Goal: Information Seeking & Learning: Learn about a topic

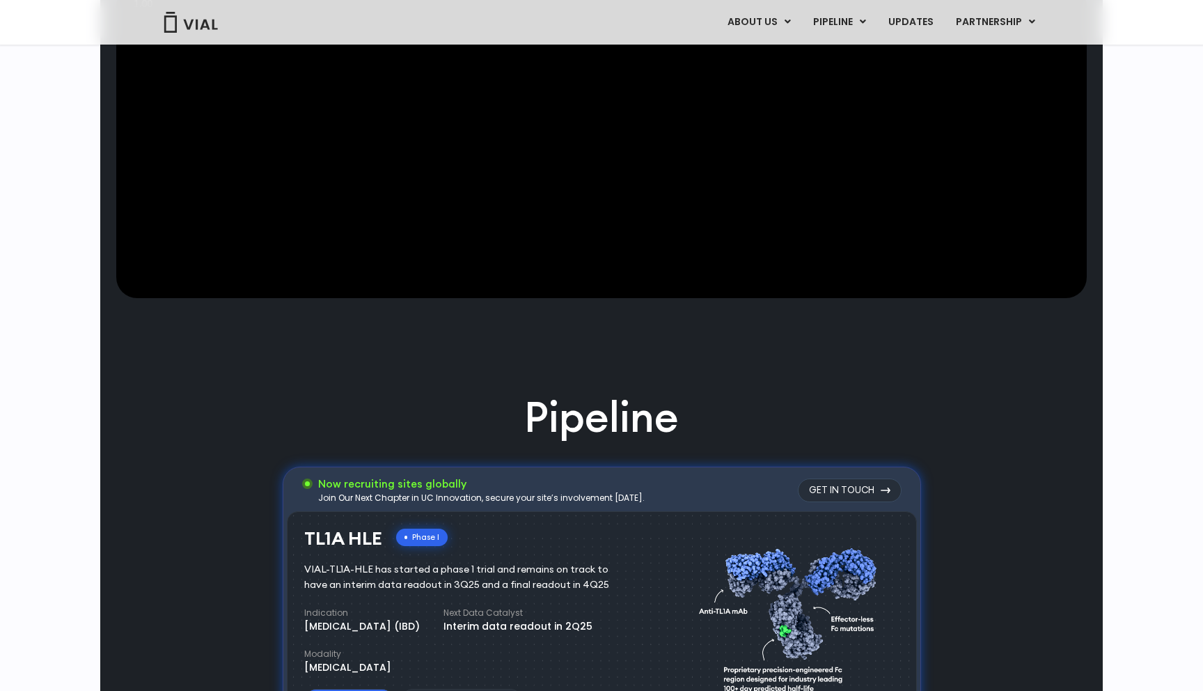
scroll to position [514, 0]
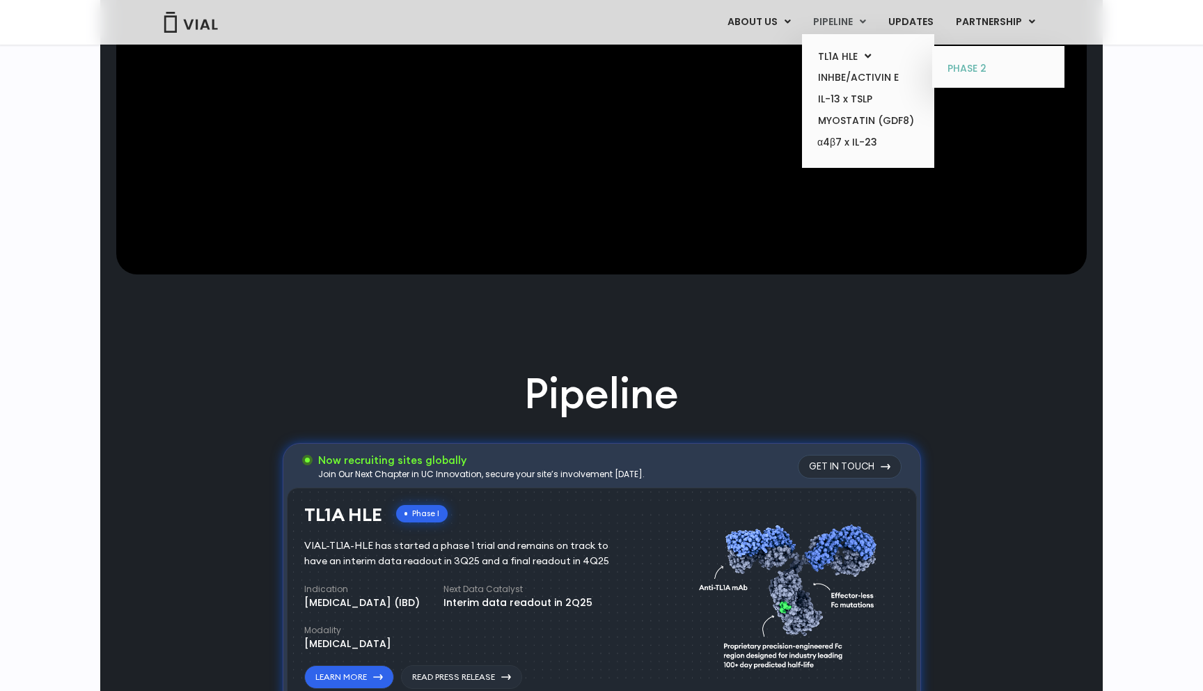
click at [973, 72] on link "PHASE 2" at bounding box center [998, 69] width 122 height 22
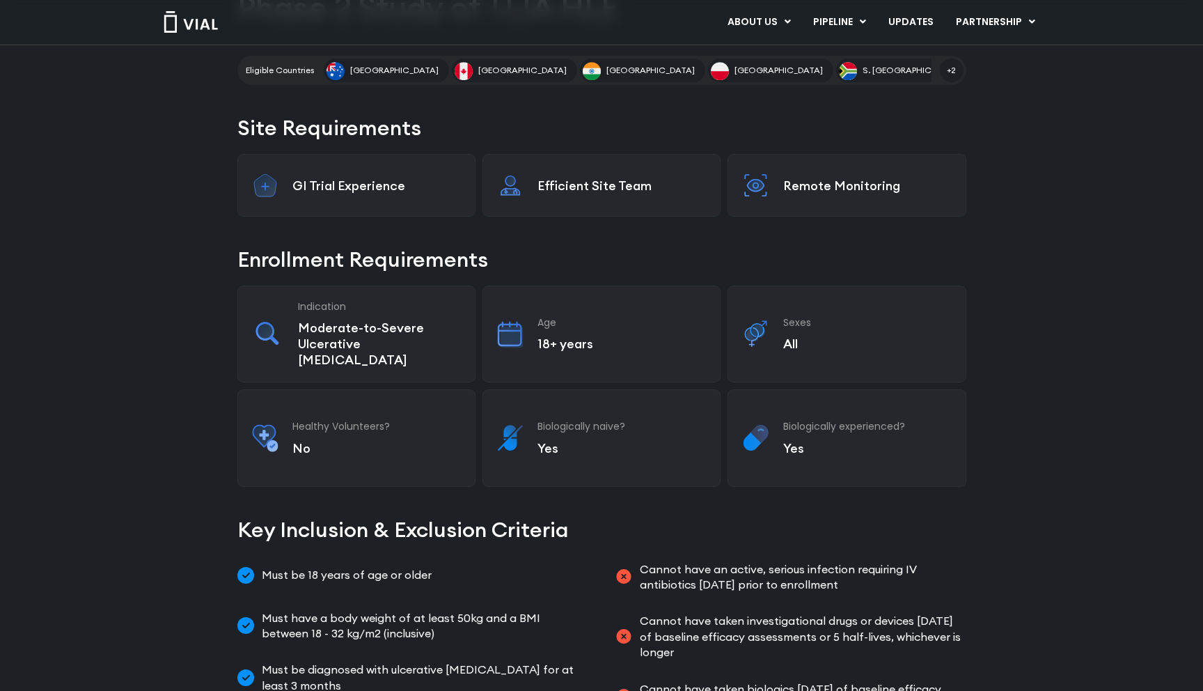
scroll to position [200, 0]
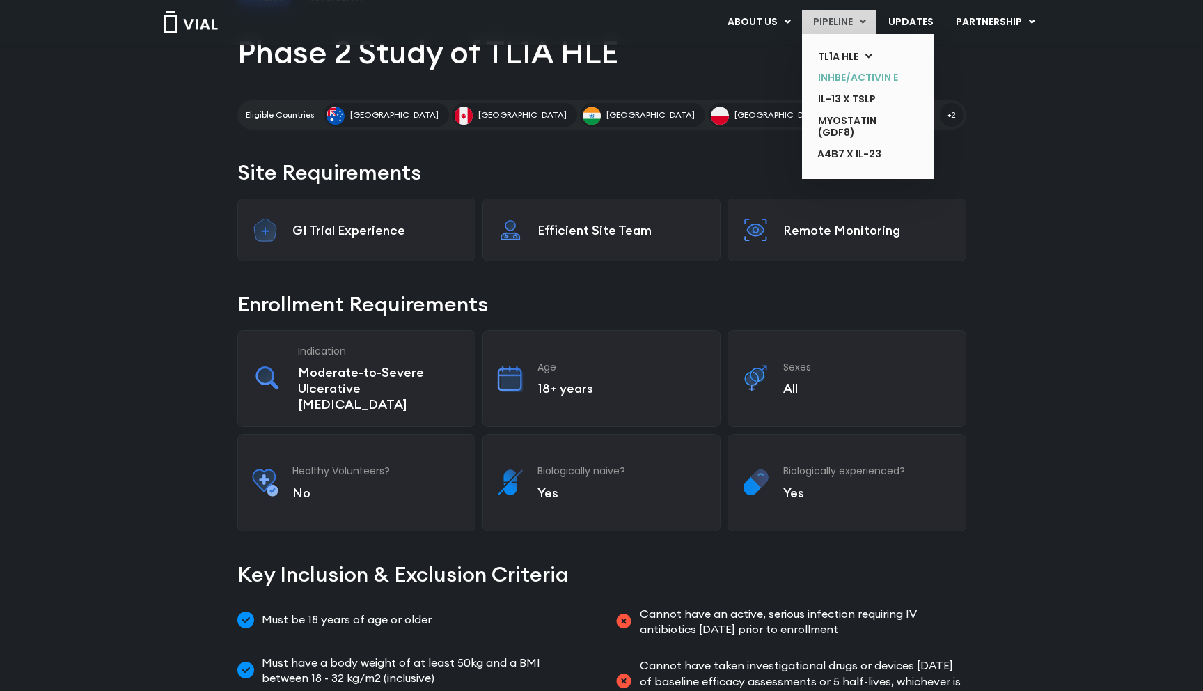
click at [843, 74] on link "INHBE/ACTIVIN E" at bounding box center [858, 78] width 102 height 22
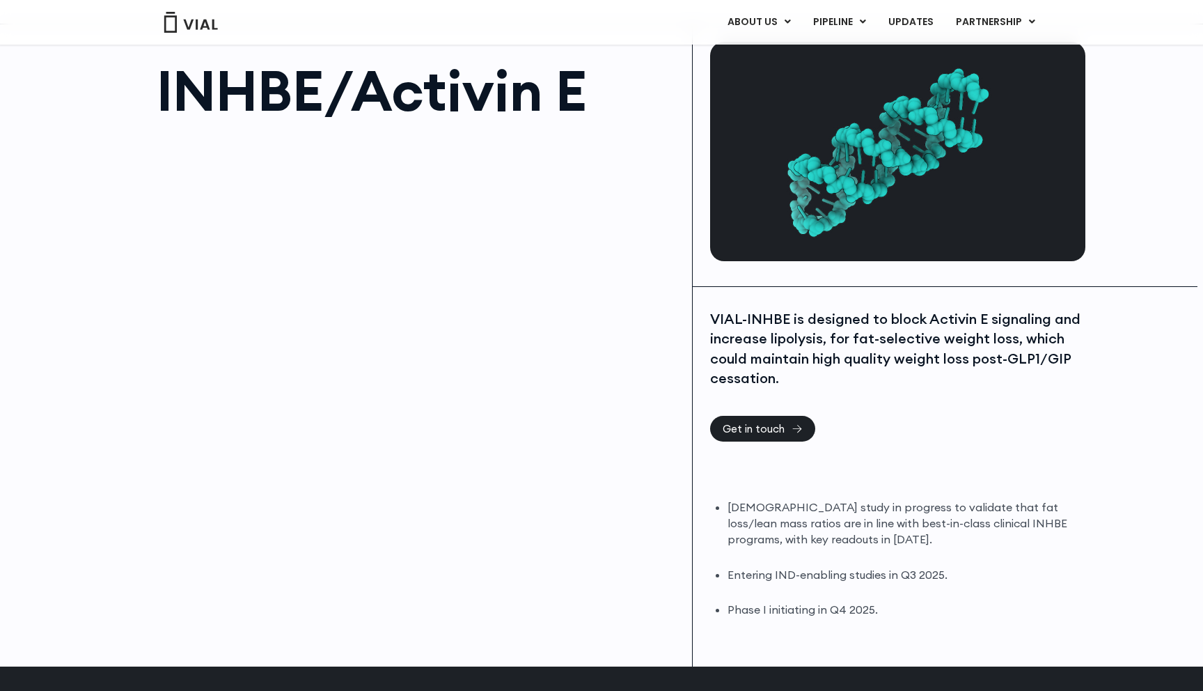
scroll to position [69, 0]
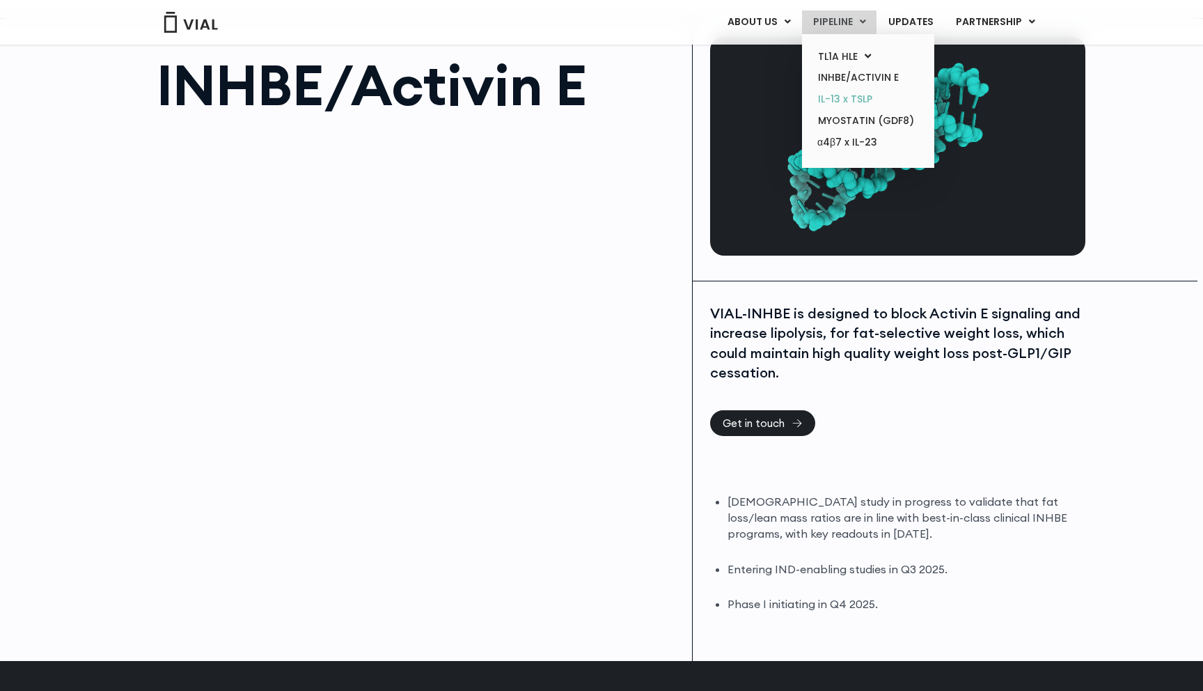
click at [852, 98] on link "IL-13 x TSLP" at bounding box center [868, 99] width 122 height 22
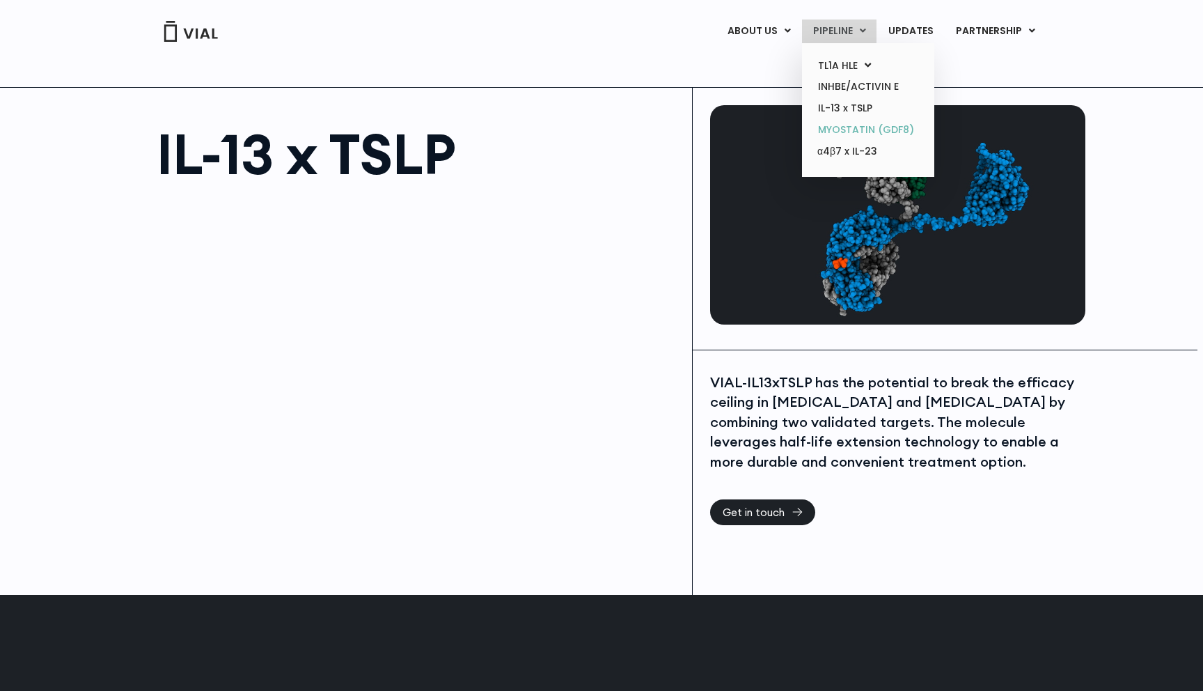
click at [859, 124] on link "MYOSTATIN (GDF8)" at bounding box center [868, 130] width 122 height 22
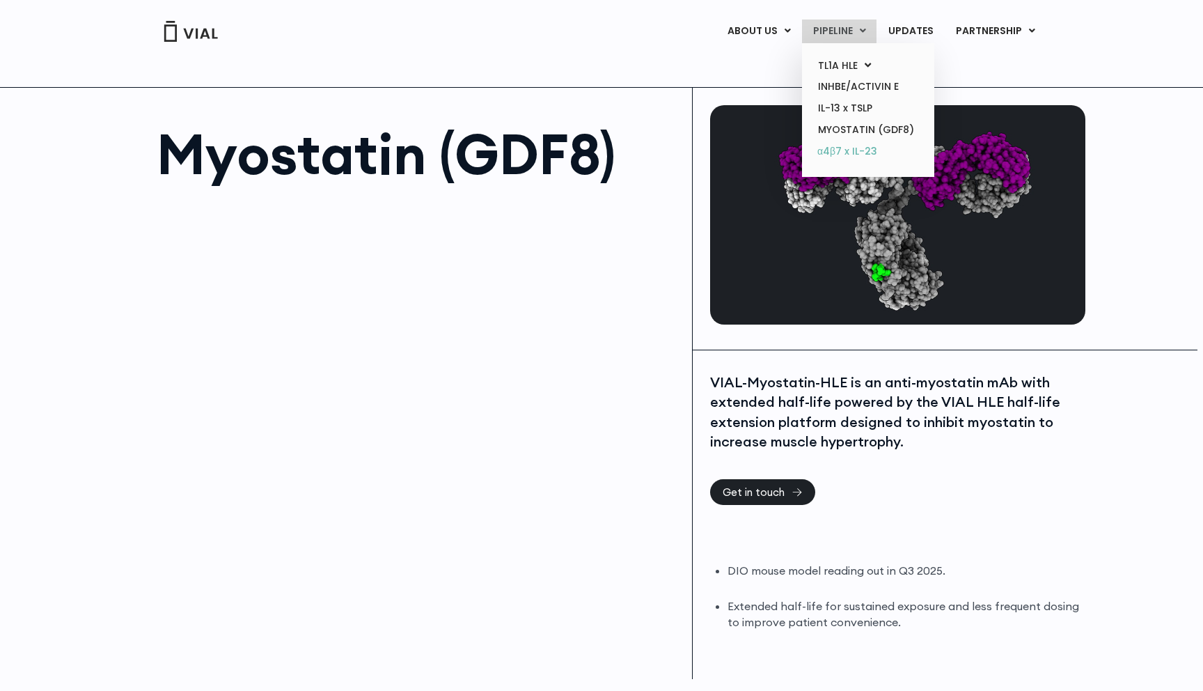
click at [841, 157] on link "α4β7 x IL-23" at bounding box center [868, 152] width 122 height 22
click at [881, 124] on link "MYOSTATIN (GDF8)" at bounding box center [868, 130] width 122 height 22
click at [851, 60] on link "TL1A HLE" at bounding box center [868, 66] width 122 height 22
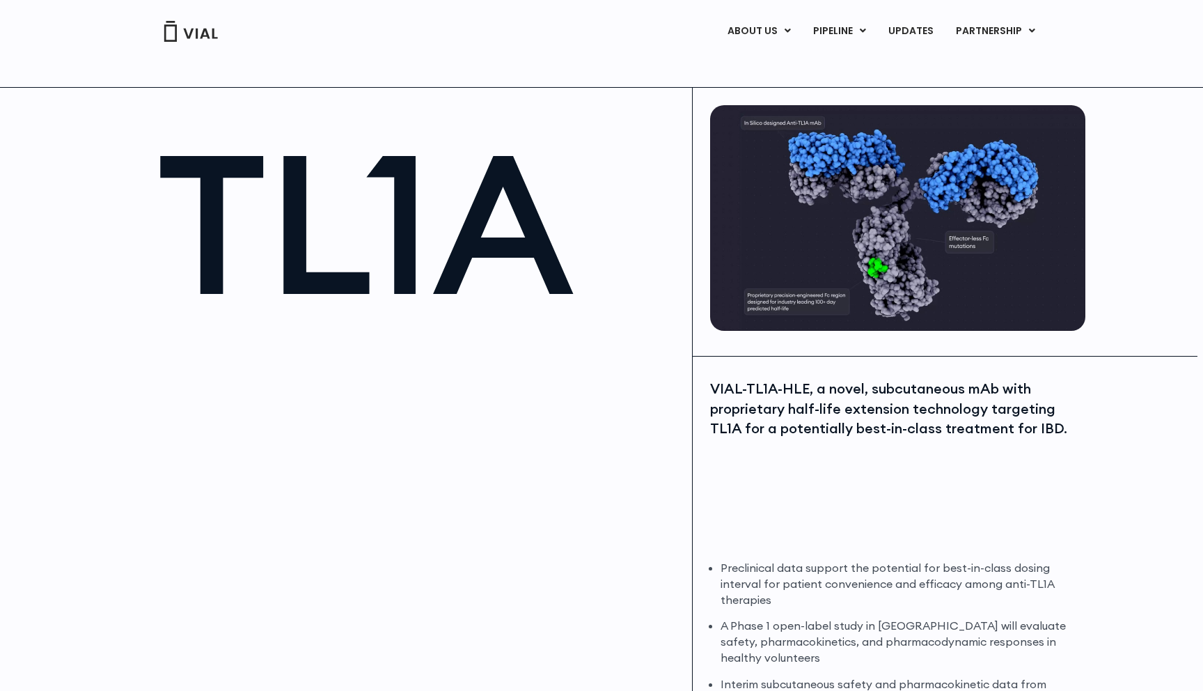
click at [439, 126] on h1 "TL1A" at bounding box center [417, 223] width 521 height 194
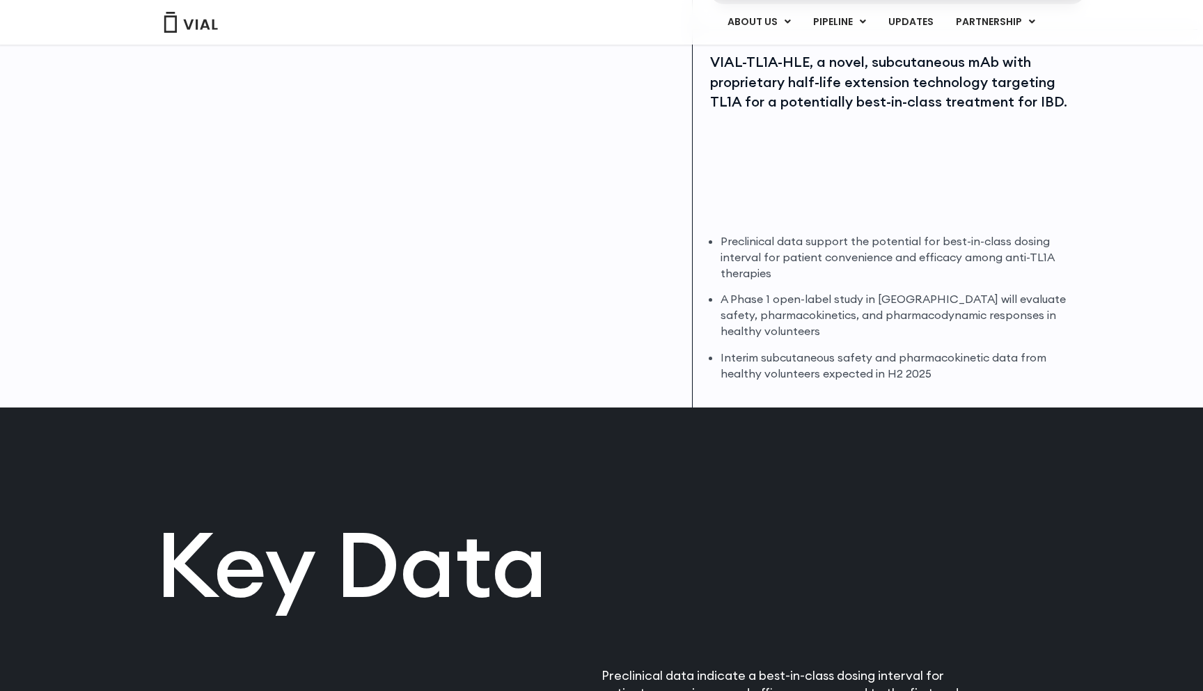
scroll to position [360, 0]
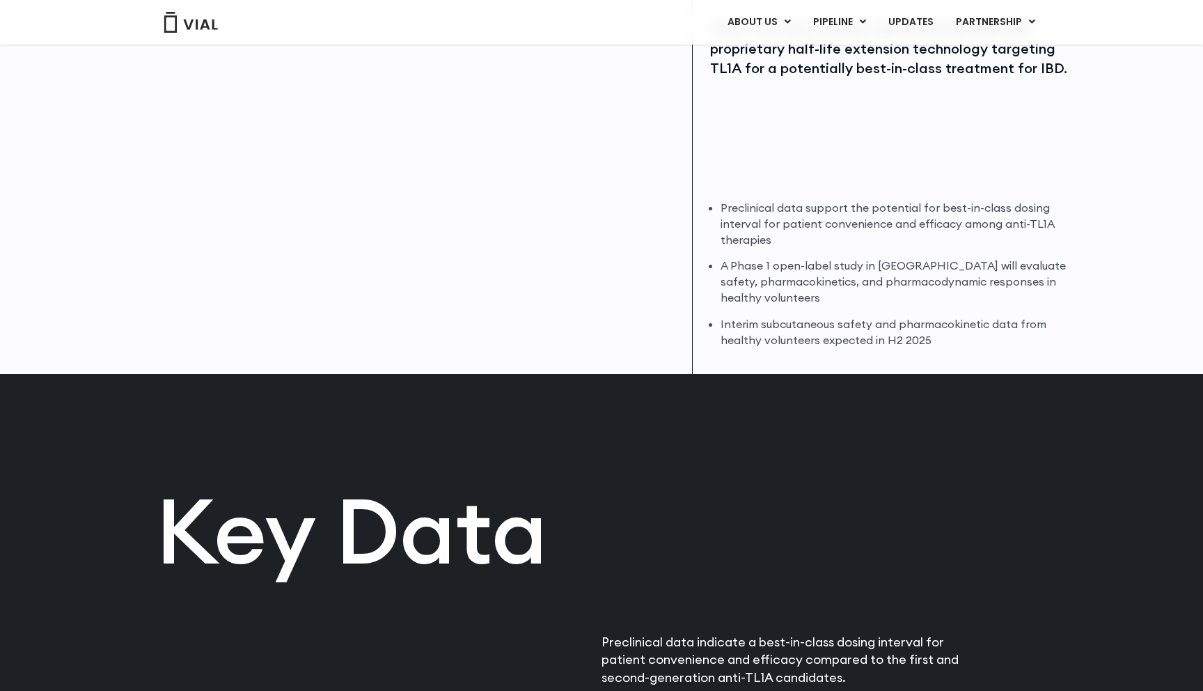
click at [536, 183] on div at bounding box center [417, 130] width 521 height 313
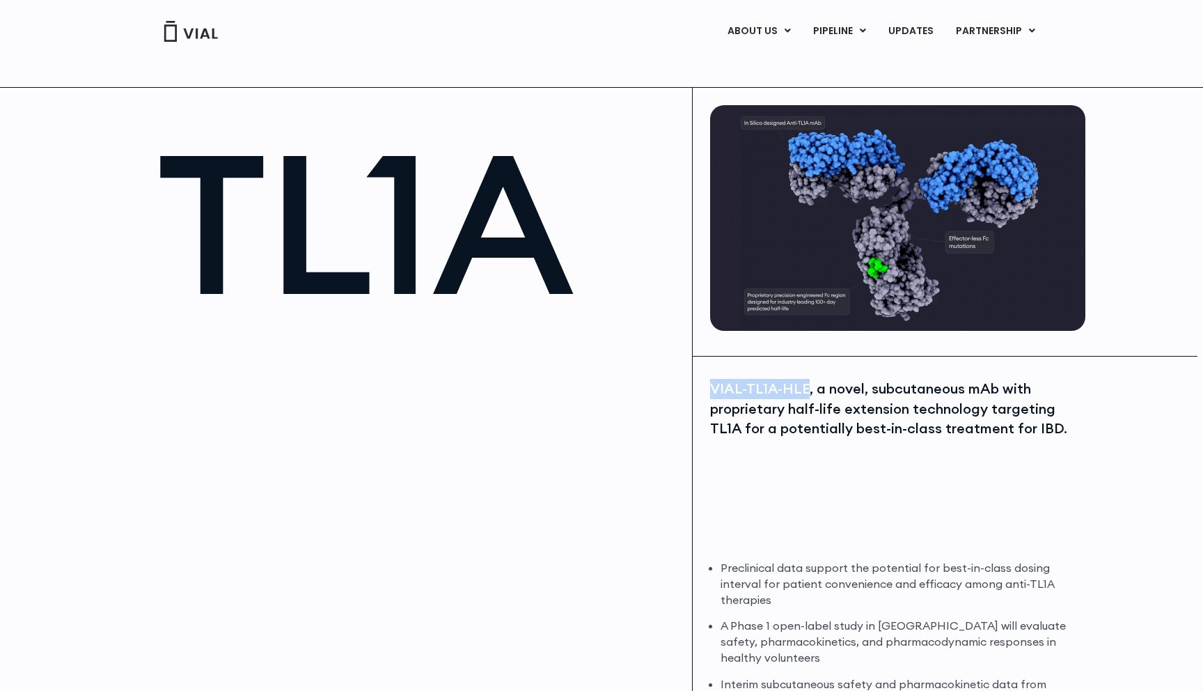
drag, startPoint x: 805, startPoint y: 391, endPoint x: 710, endPoint y: 386, distance: 94.8
click at [710, 386] on div "VIAL-TL1A-HLE, a novel, subcutaneous mAb with proprietary half-life extension t…" at bounding box center [896, 409] width 372 height 60
copy div "VIAL-TL1A-HLE"
click at [902, 427] on div "VIAL-TL1A-HLE, a novel, subcutaneous mAb with proprietary half-life extension t…" at bounding box center [896, 409] width 372 height 60
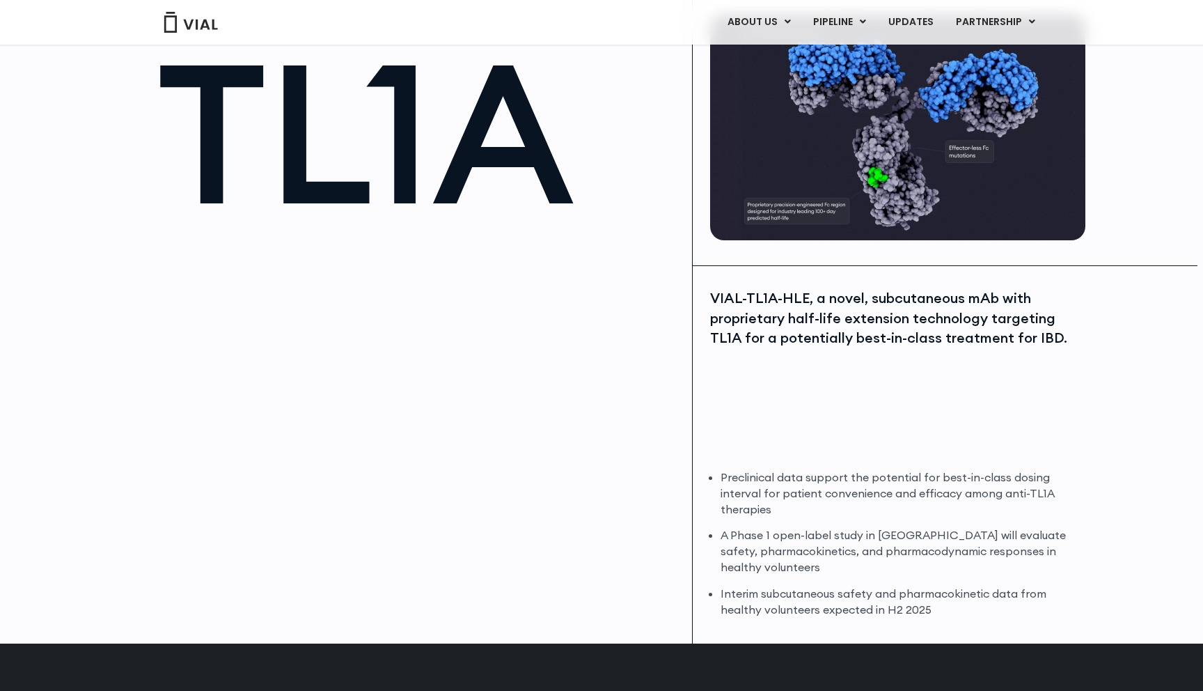
scroll to position [92, 0]
